Goal: Task Accomplishment & Management: Use online tool/utility

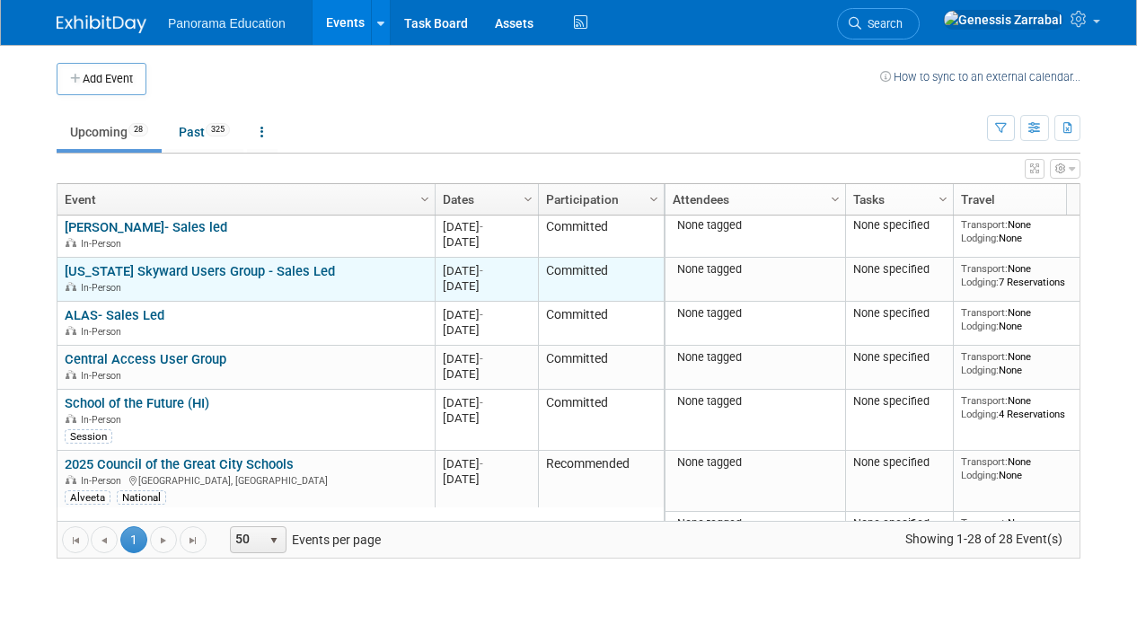
click at [210, 273] on link "[US_STATE] Skyward Users Group - Sales Led" at bounding box center [200, 271] width 270 height 16
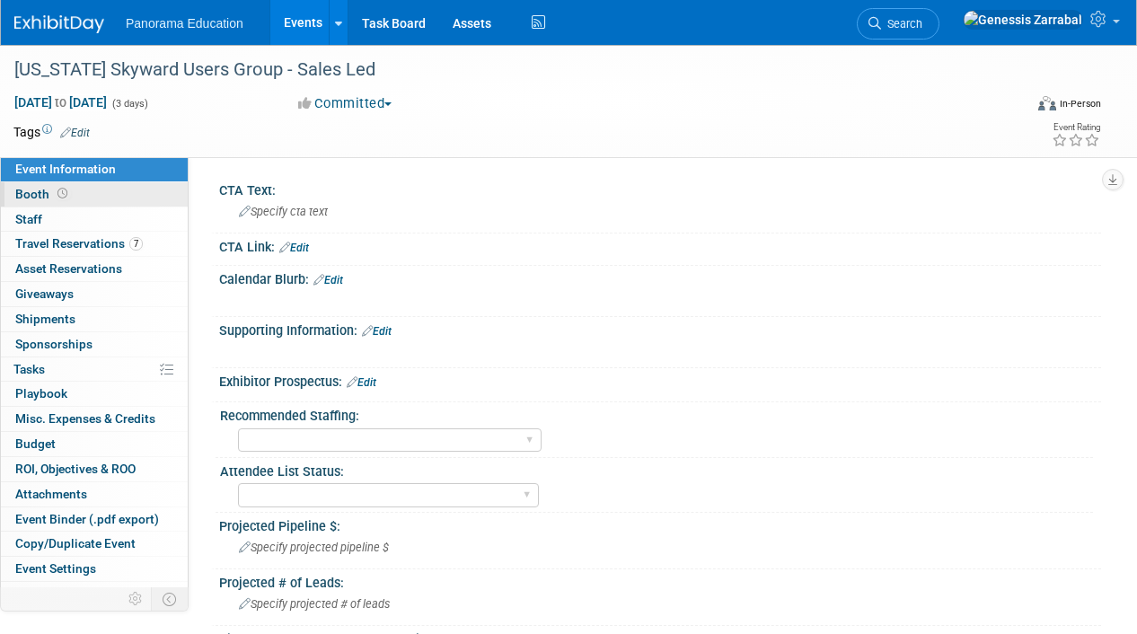
click at [99, 195] on link "Booth" at bounding box center [94, 194] width 187 height 24
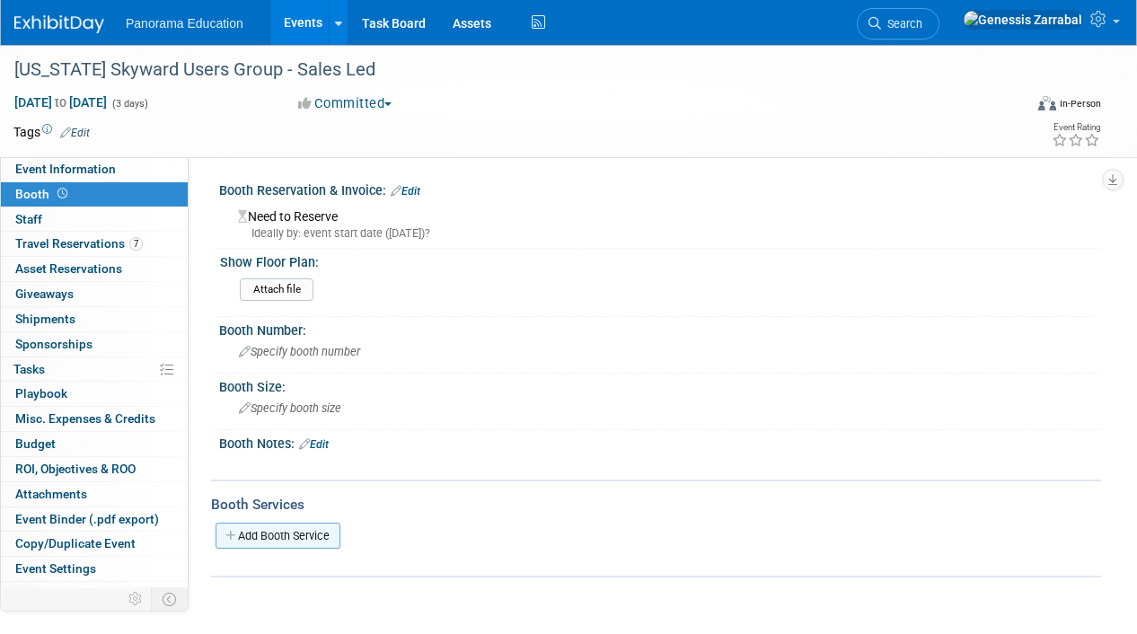
click at [306, 539] on link "Add Booth Service" at bounding box center [277, 535] width 125 height 26
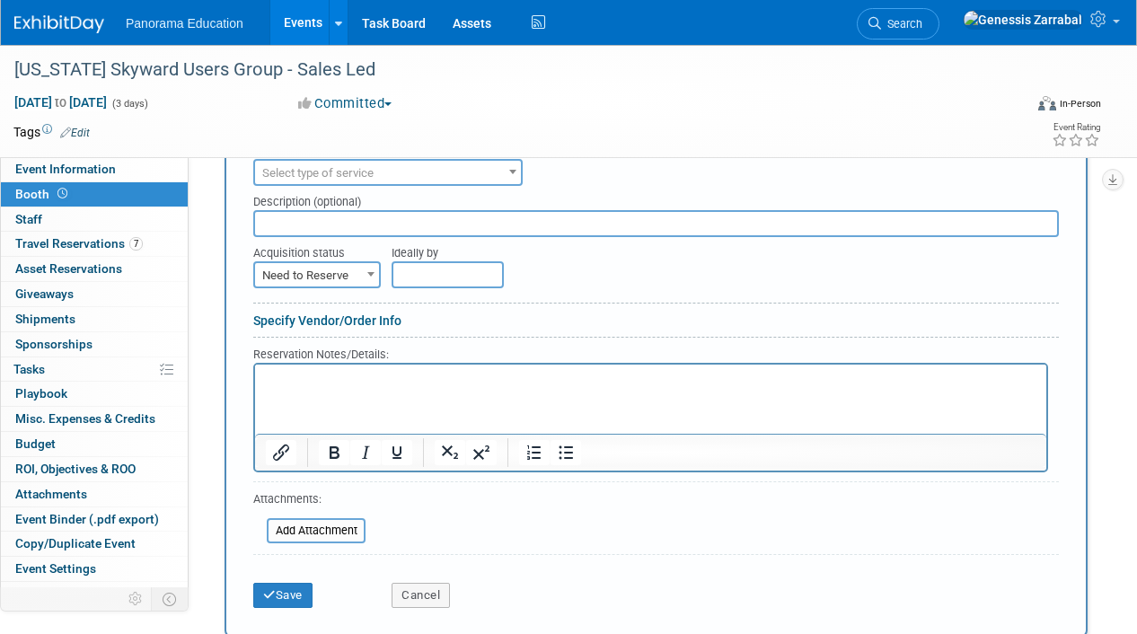
scroll to position [425, 0]
click at [379, 178] on span "Select type of service" at bounding box center [388, 172] width 266 height 25
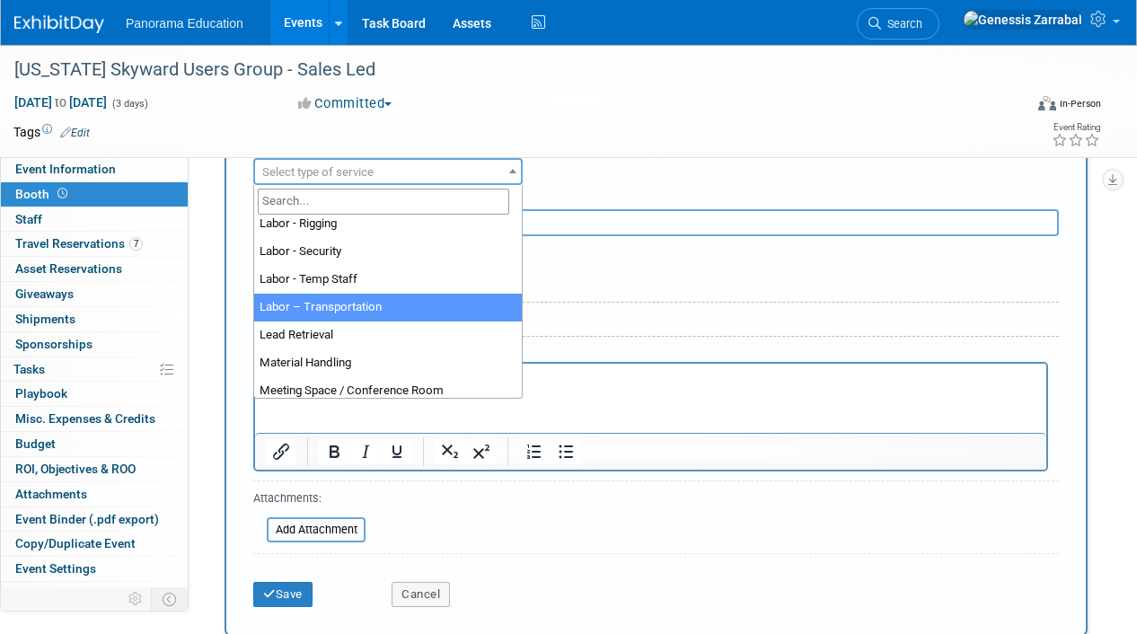
scroll to position [368, 0]
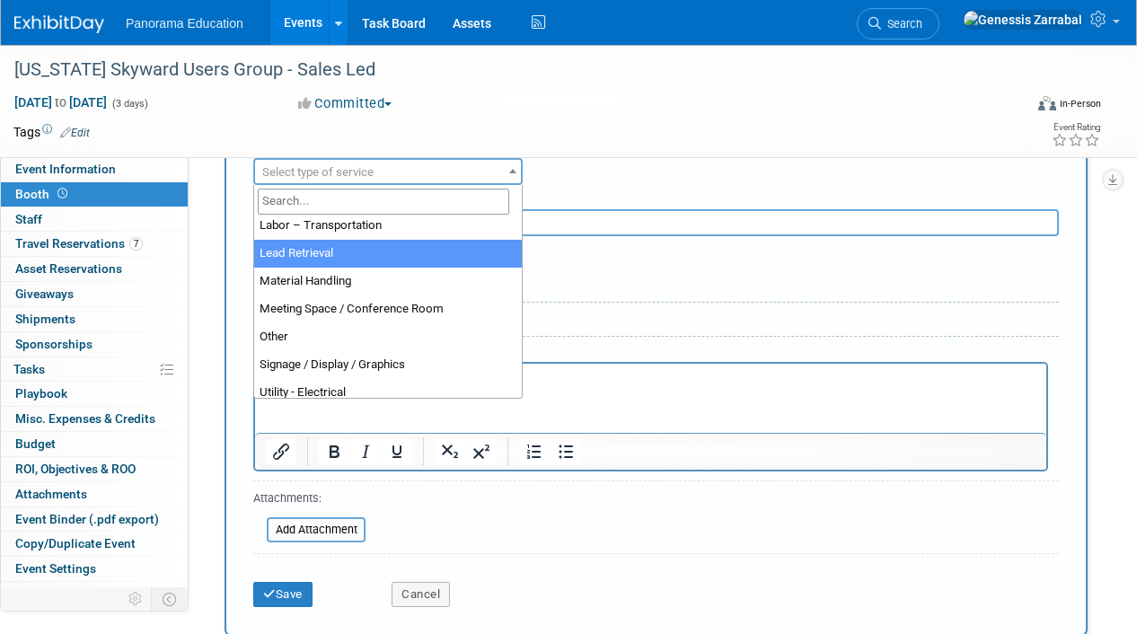
select select "7"
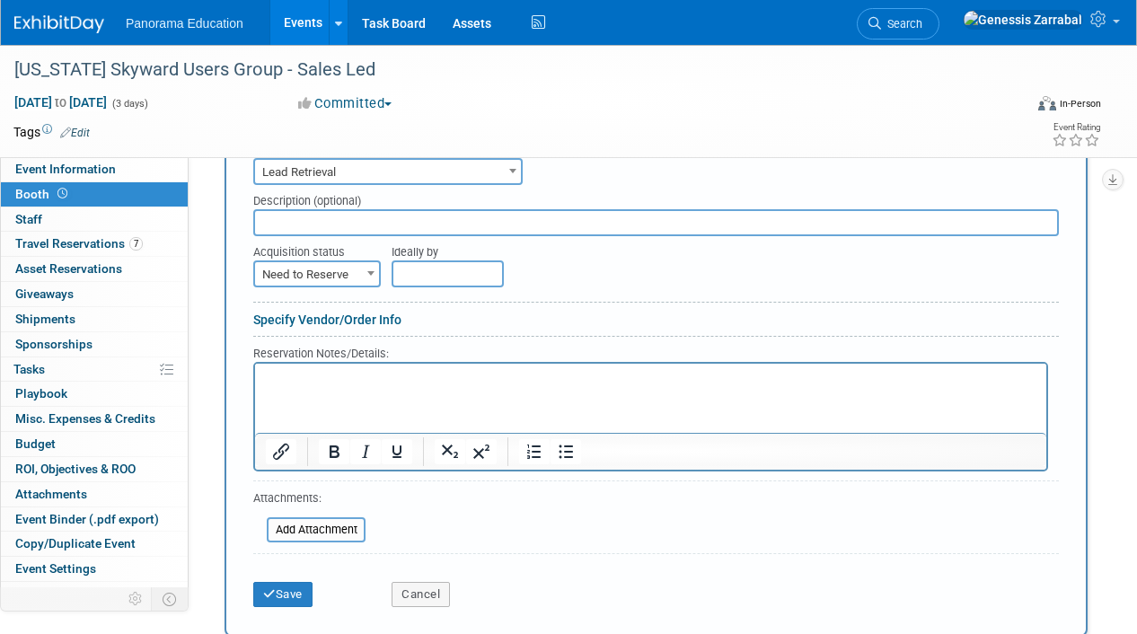
click at [321, 279] on span "Need to Reserve" at bounding box center [317, 274] width 124 height 25
select select "2"
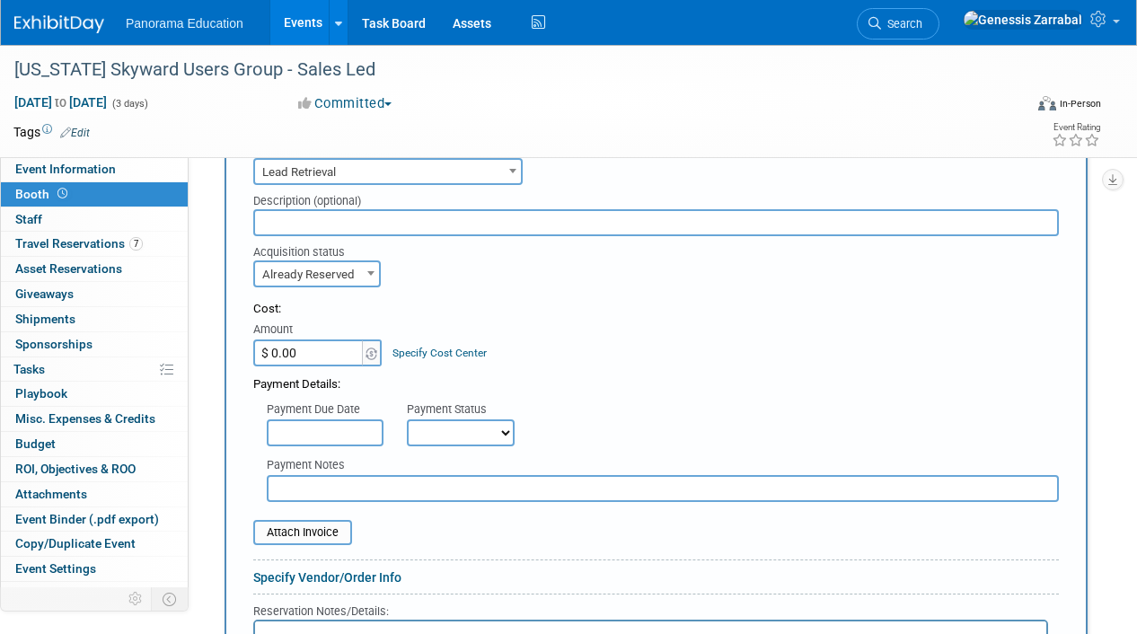
click at [324, 360] on input "$ 0.00" at bounding box center [309, 352] width 112 height 27
paste input "734,00"
drag, startPoint x: 348, startPoint y: 354, endPoint x: 233, endPoint y: 354, distance: 115.8
click at [233, 354] on div "New Booth Service Audio / Video Carpet / Flooring Catering / Food / Beverage Fl…" at bounding box center [655, 499] width 863 height 790
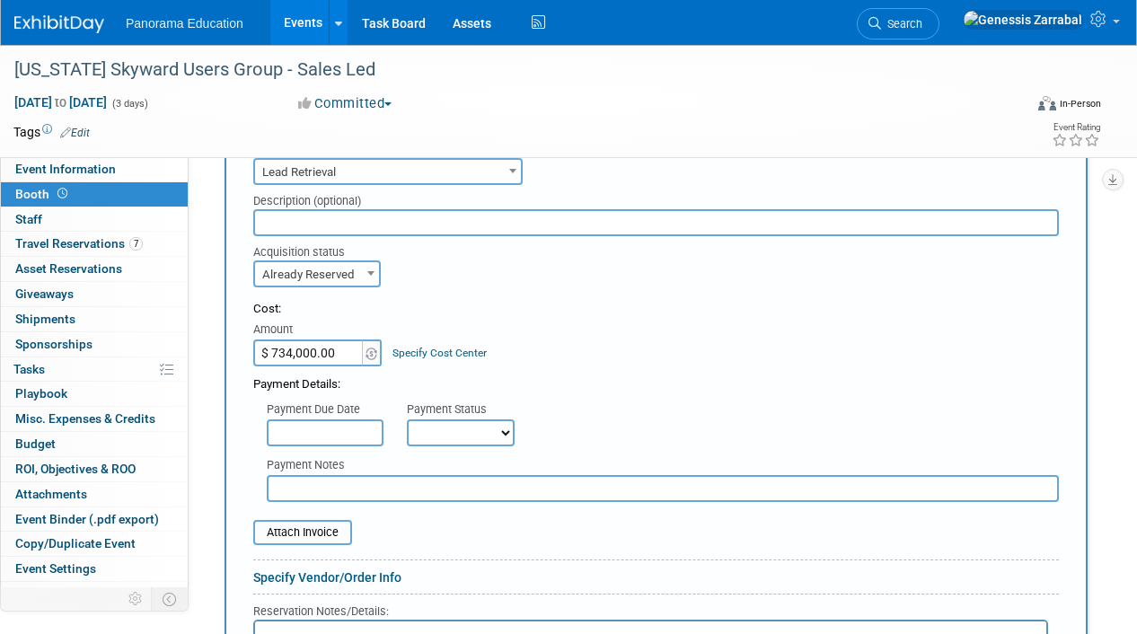
type input "$"
type input "$ 269.54"
click at [661, 391] on div "Payment Details:" at bounding box center [655, 379] width 805 height 27
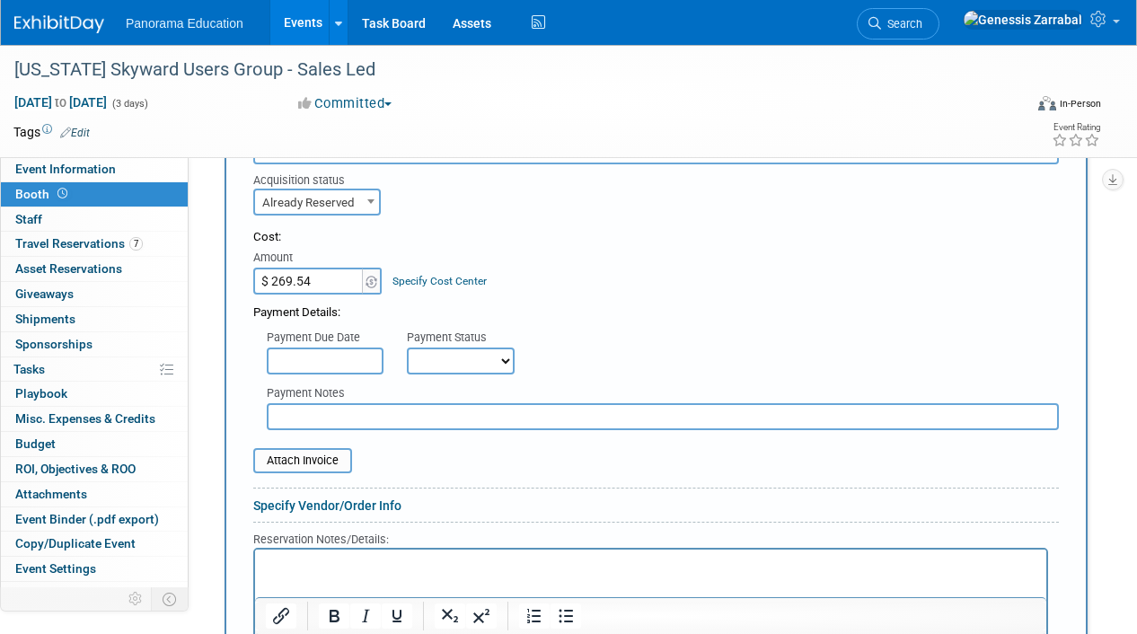
scroll to position [900, 0]
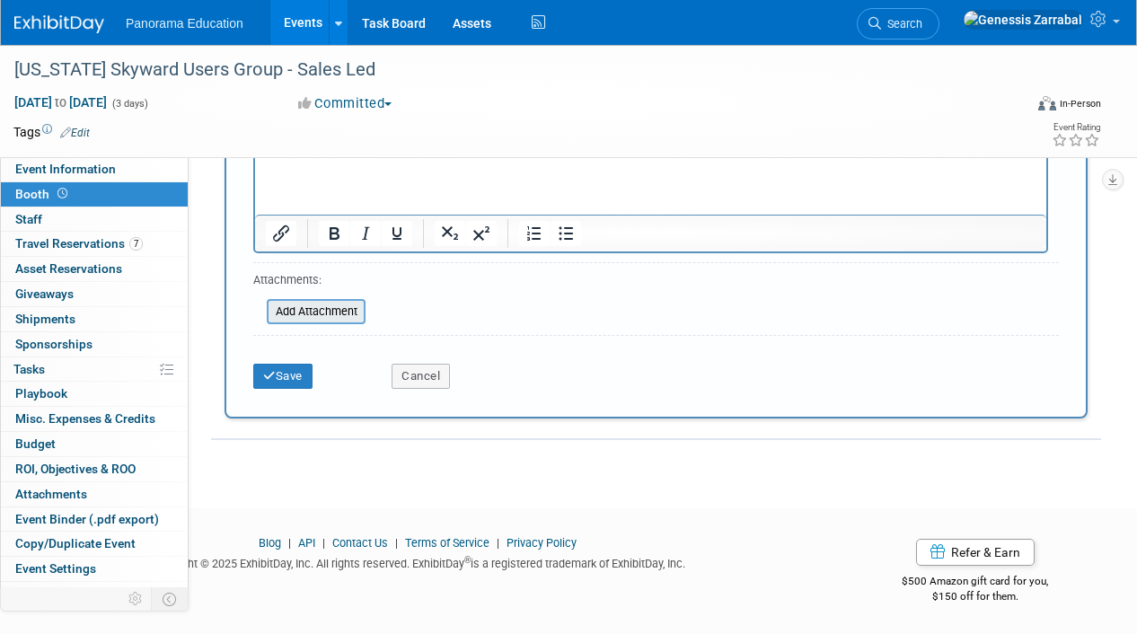
click at [329, 314] on input "file" at bounding box center [257, 312] width 214 height 22
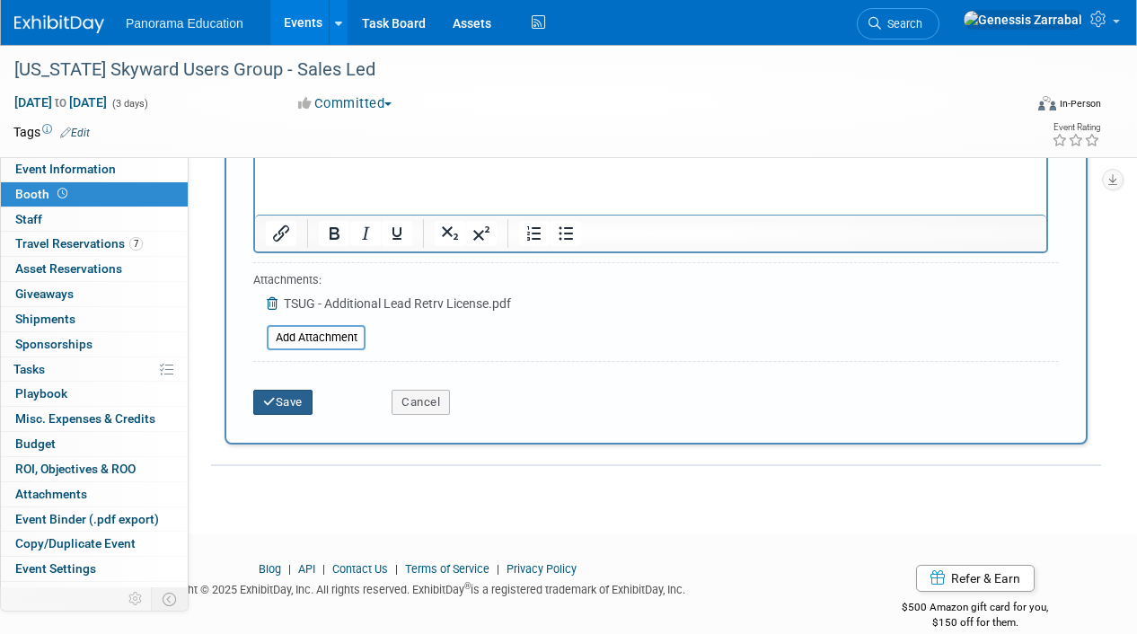
click at [283, 400] on button "Save" at bounding box center [282, 402] width 59 height 25
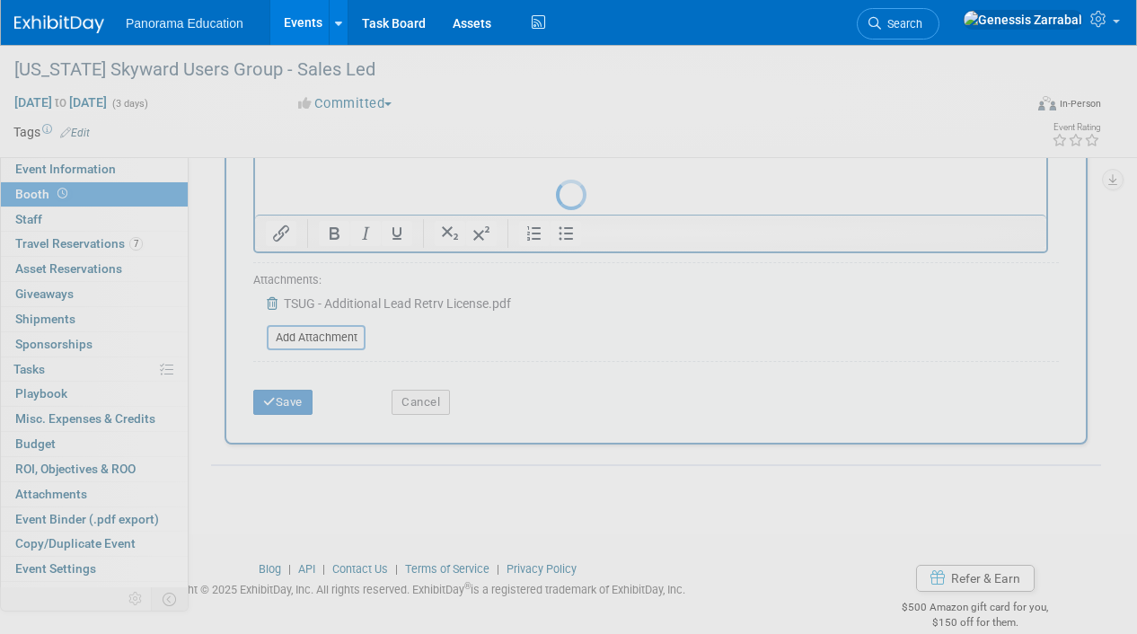
scroll to position [276, 0]
